Goal: Task Accomplishment & Management: Use online tool/utility

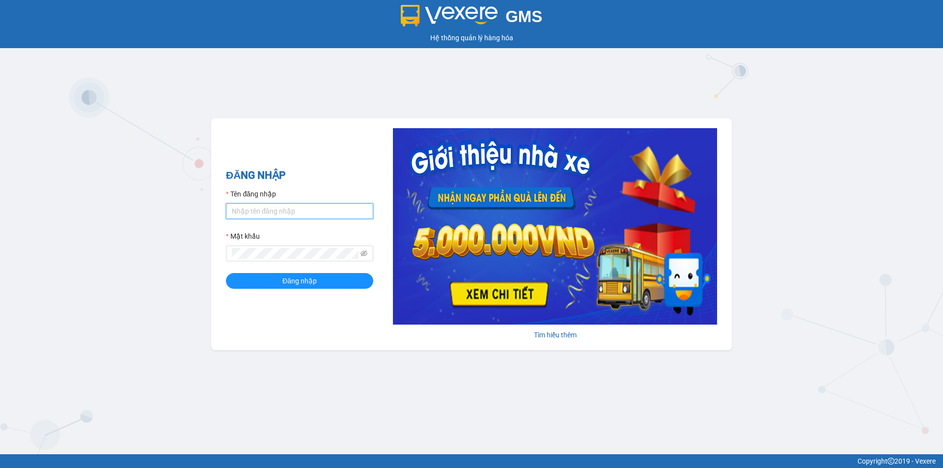
click at [313, 215] on input "Tên đăng nhập" at bounding box center [299, 211] width 147 height 16
type input "baotran.namhailimo"
click at [226, 273] on button "Đăng nhập" at bounding box center [299, 281] width 147 height 16
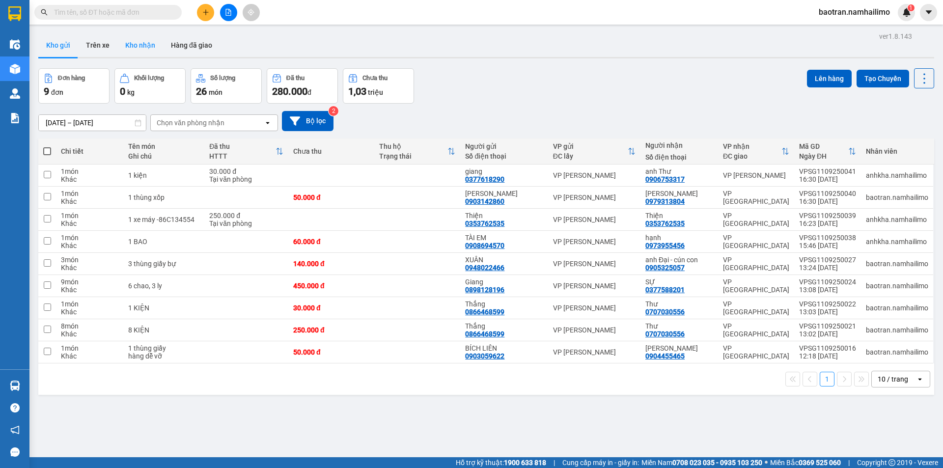
click at [141, 43] on button "Kho nhận" at bounding box center [140, 45] width 46 height 24
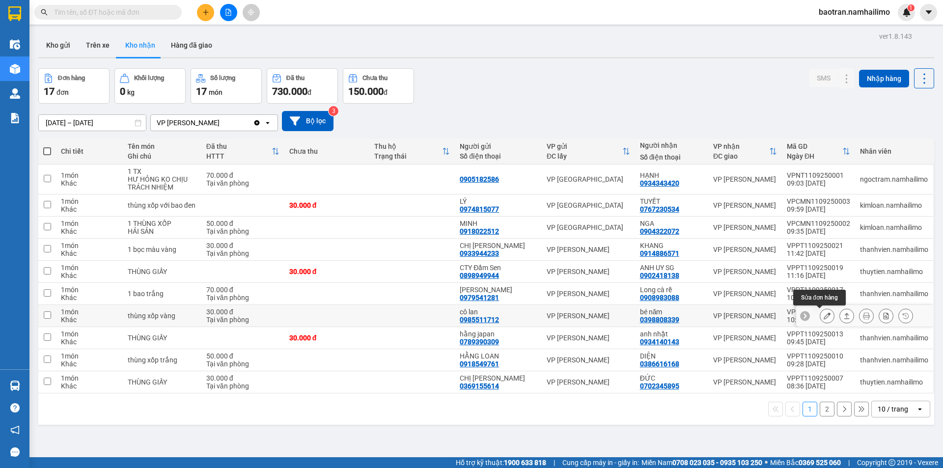
click at [824, 314] on icon at bounding box center [827, 315] width 7 height 7
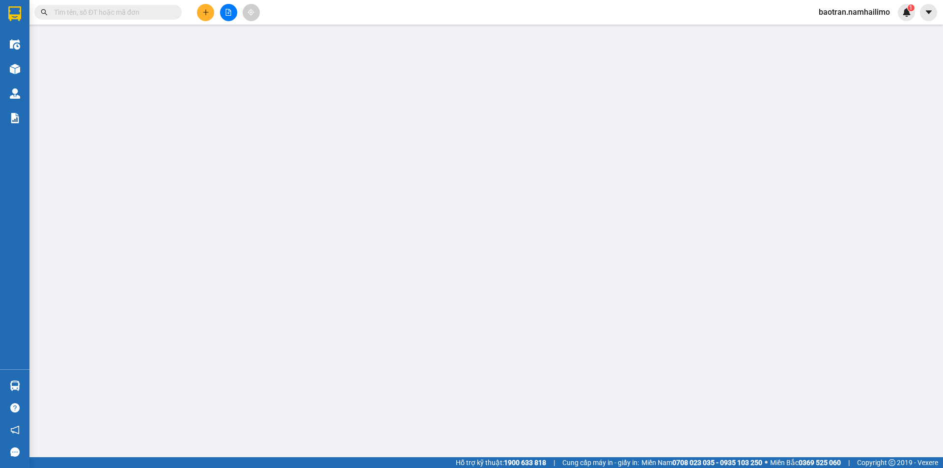
type input "0985511712"
type input "cô lan"
type input "0398808339"
type input "bé năm"
type input "30.000"
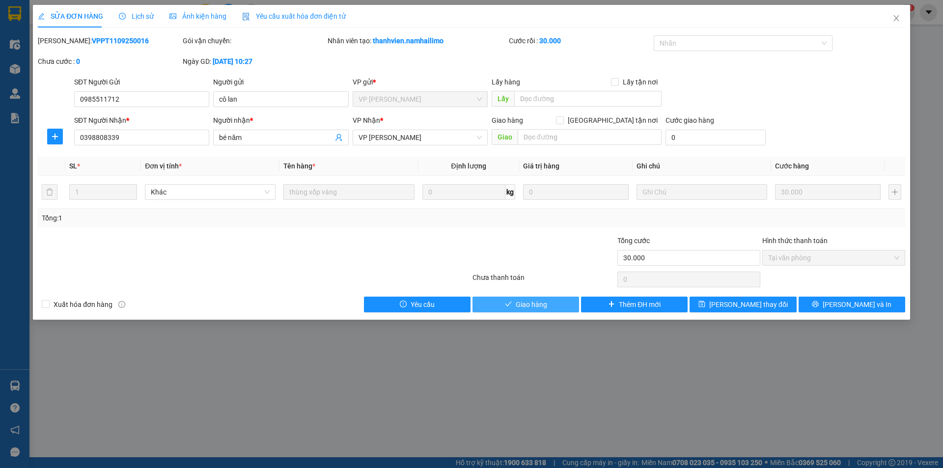
click at [494, 306] on button "Giao hàng" at bounding box center [525, 305] width 107 height 16
